Goal: Information Seeking & Learning: Learn about a topic

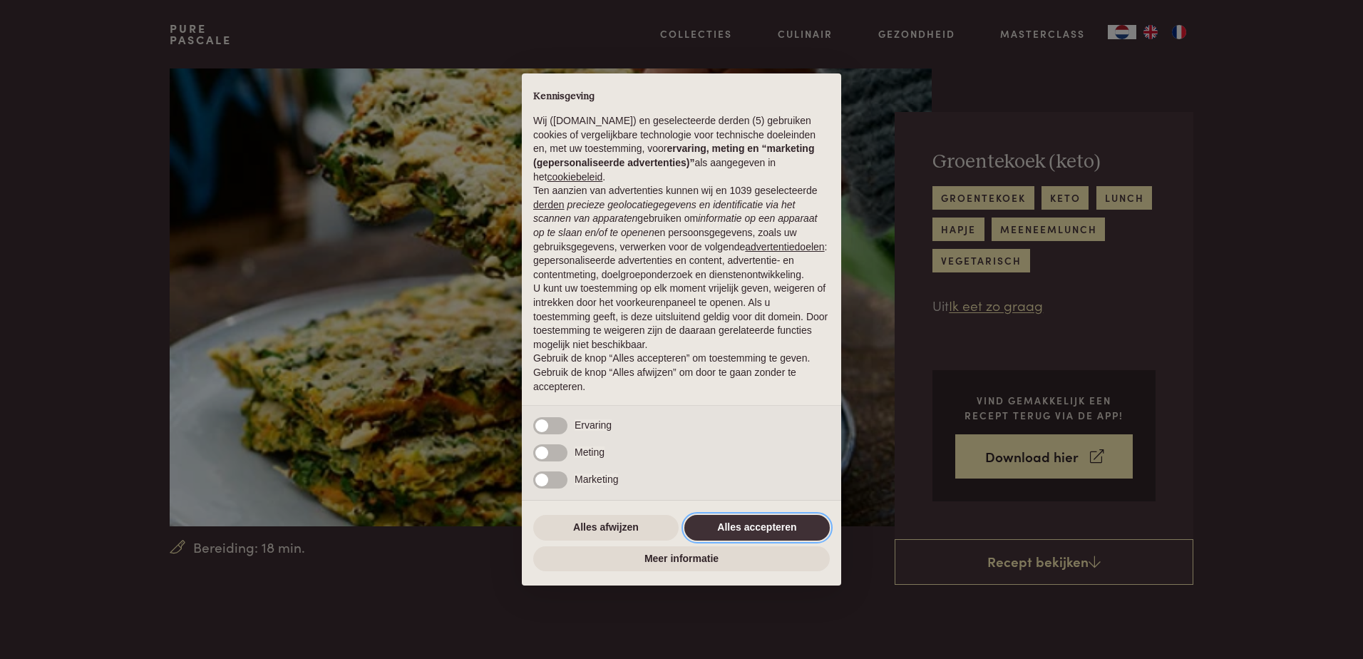
click at [743, 531] on button "Alles accepteren" at bounding box center [756, 528] width 145 height 26
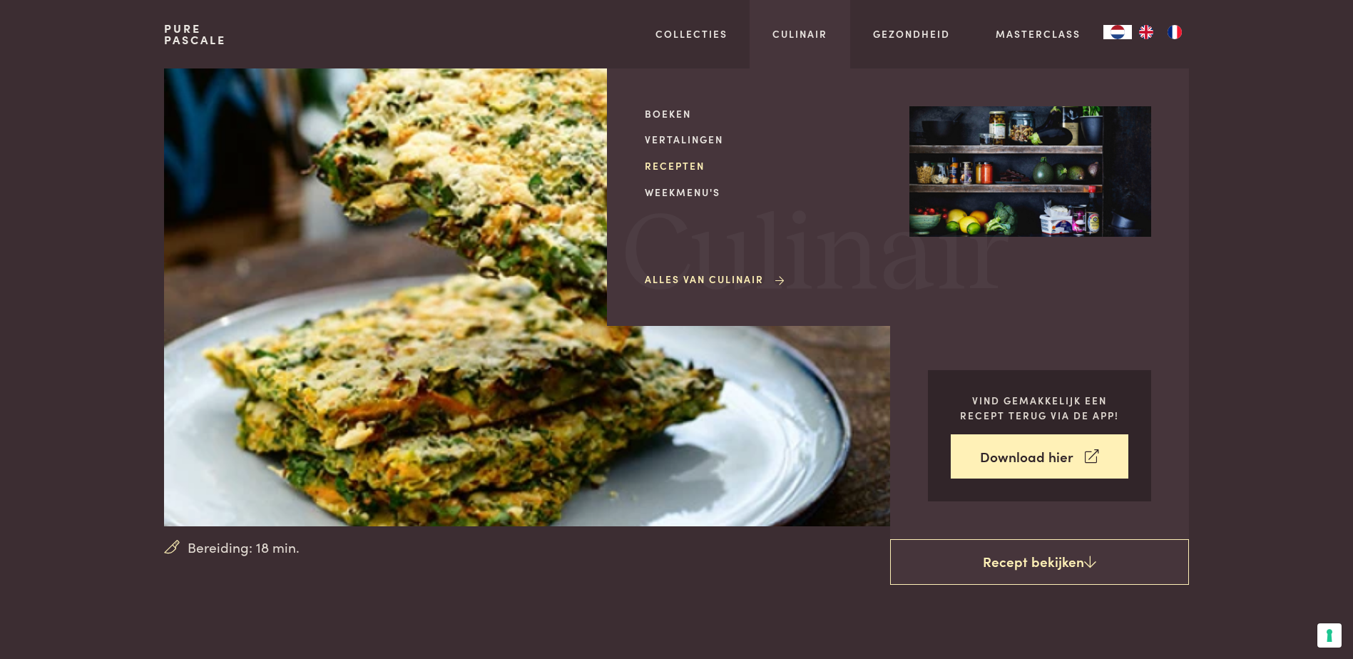
click at [656, 166] on link "Recepten" at bounding box center [766, 165] width 242 height 15
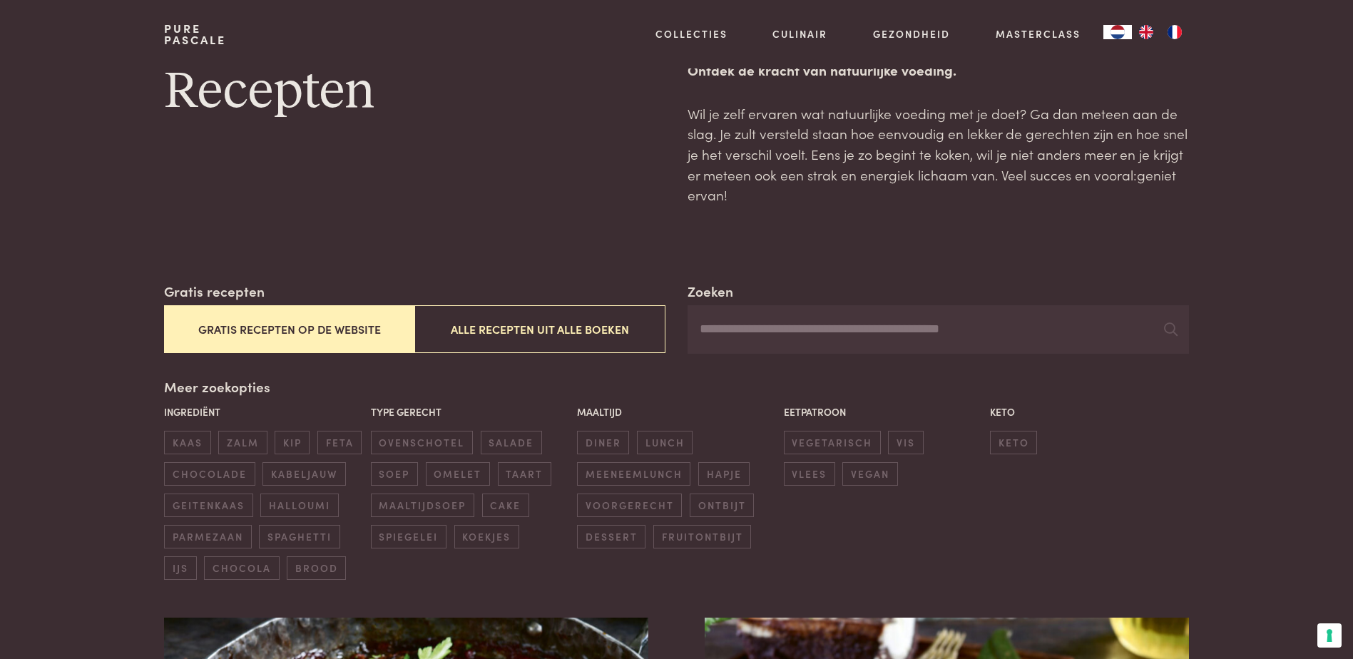
scroll to position [71, 0]
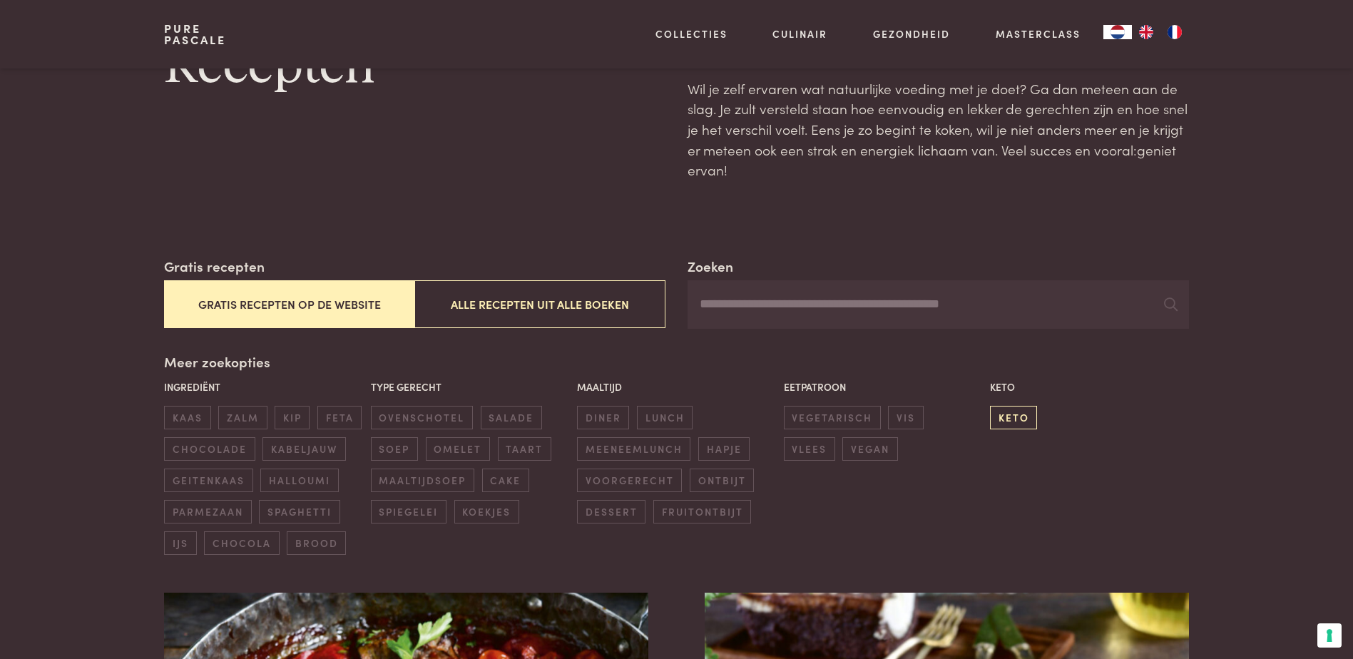
click at [1019, 410] on span "keto" at bounding box center [1013, 418] width 47 height 24
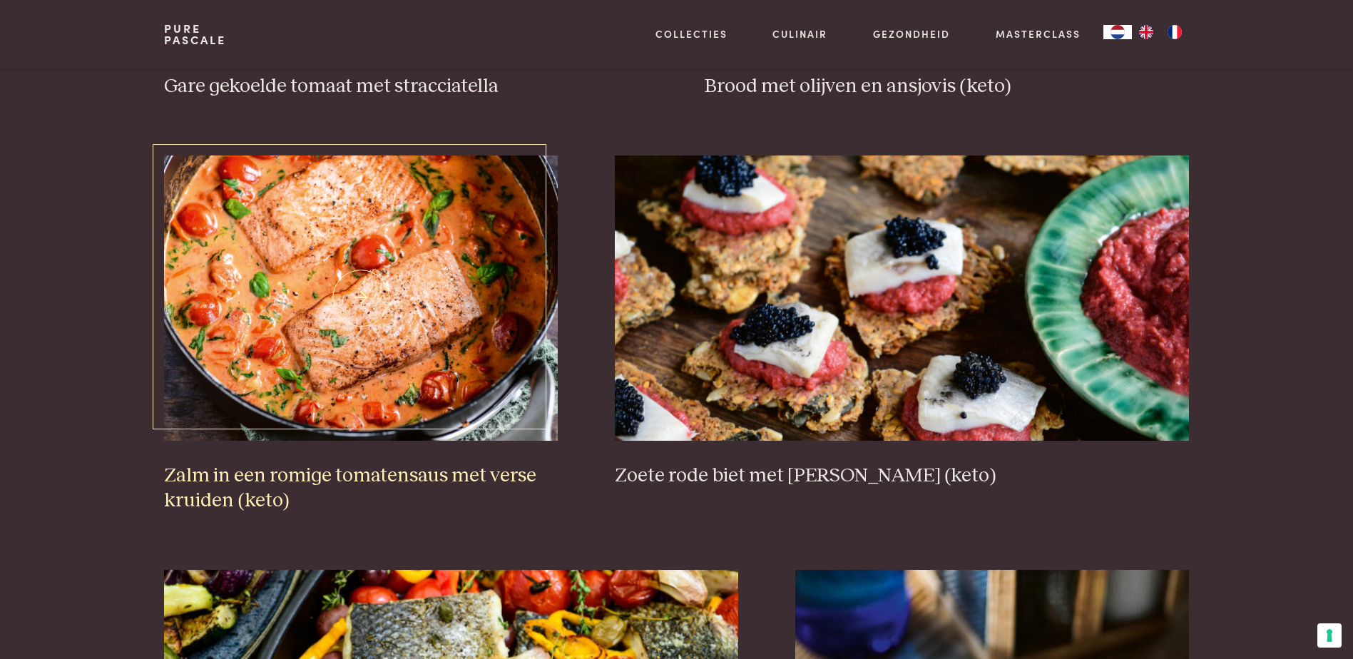
scroll to position [969, 0]
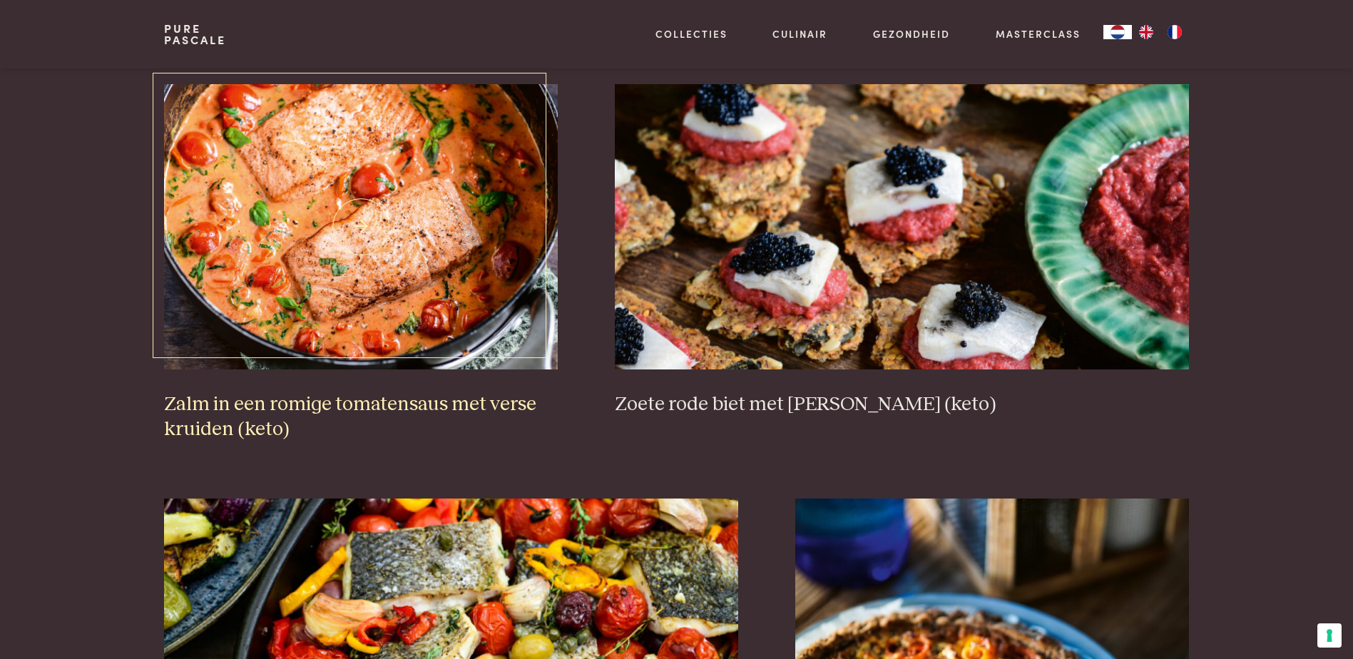
click at [334, 408] on h3 "Zalm in een romige tomatensaus met verse kruiden (keto)" at bounding box center [361, 416] width 394 height 49
